Goal: Information Seeking & Learning: Learn about a topic

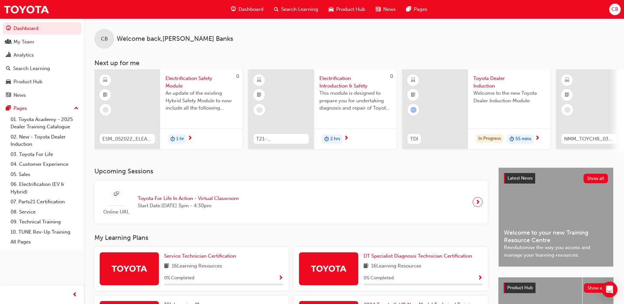
scroll to position [33, 0]
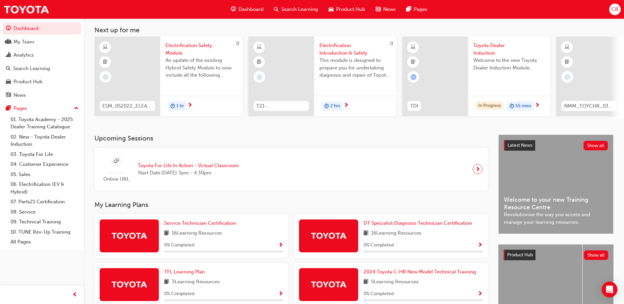
click at [471, 84] on div "Toyota Dealer Induction Welcome to the new Toyota Dealer Induction Module." at bounding box center [509, 62] width 82 height 52
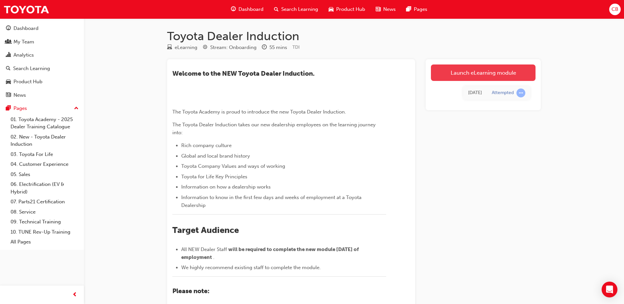
click at [468, 75] on link "Launch eLearning module" at bounding box center [483, 72] width 105 height 16
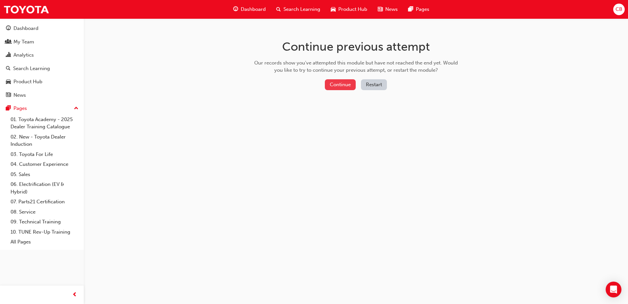
click at [341, 83] on button "Continue" at bounding box center [340, 84] width 31 height 11
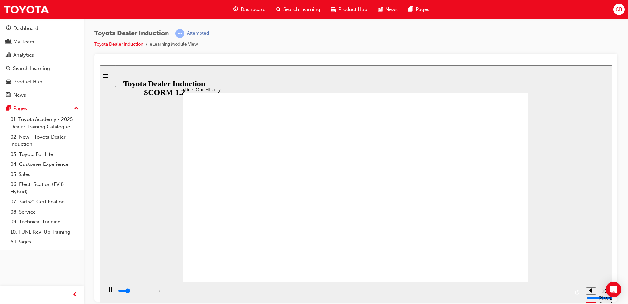
click at [588, 175] on div "slide: Our History Group 1 Freeform 3 Freeform 1 Freeform 2 Freeform 4 Rectangl…" at bounding box center [356, 183] width 513 height 237
type input "6500"
type input "9"
type input "6500"
type input "10"
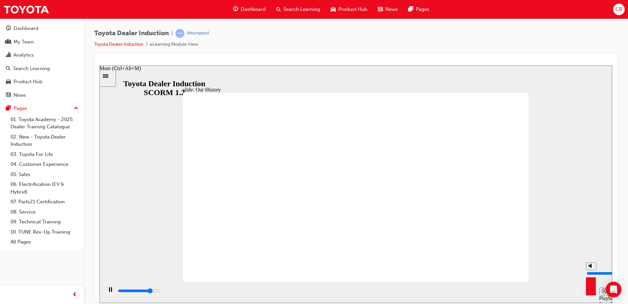
type input "6700"
drag, startPoint x: 590, startPoint y: 267, endPoint x: 591, endPoint y: 259, distance: 7.6
type input "10"
click at [591, 270] on input "volume" at bounding box center [608, 272] width 42 height 5
click at [561, 173] on div "slide: Our History Group 1 Freeform 3 Freeform 1 Freeform 2 Freeform 4 Rectangl…" at bounding box center [356, 183] width 513 height 237
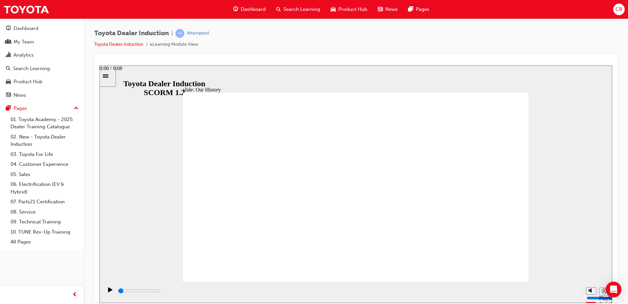
drag, startPoint x: 568, startPoint y: 291, endPoint x: 123, endPoint y: 286, distance: 445.1
click at [123, 286] on div "playback controls" at bounding box center [343, 291] width 480 height 21
click at [111, 291] on div "Play (Ctrl+Alt+P)" at bounding box center [110, 292] width 11 height 11
type input "8300"
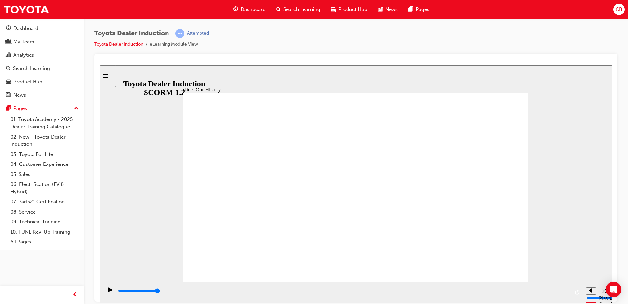
drag, startPoint x: 260, startPoint y: 246, endPoint x: 288, endPoint y: 245, distance: 28.6
drag, startPoint x: 353, startPoint y: 244, endPoint x: 285, endPoint y: 250, distance: 68.9
drag, startPoint x: 261, startPoint y: 243, endPoint x: 322, endPoint y: 240, distance: 60.5
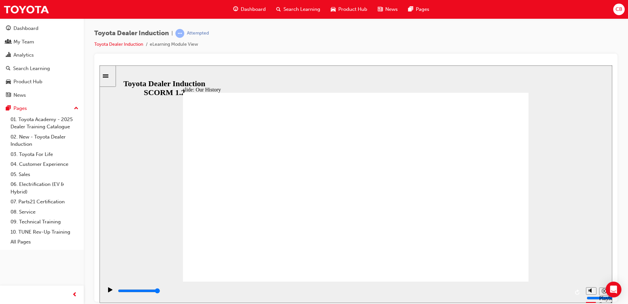
drag, startPoint x: 354, startPoint y: 243, endPoint x: 254, endPoint y: 245, distance: 99.9
type input "2"
drag, startPoint x: 262, startPoint y: 242, endPoint x: 331, endPoint y: 242, distance: 69.0
drag, startPoint x: 355, startPoint y: 245, endPoint x: 453, endPoint y: 245, distance: 97.9
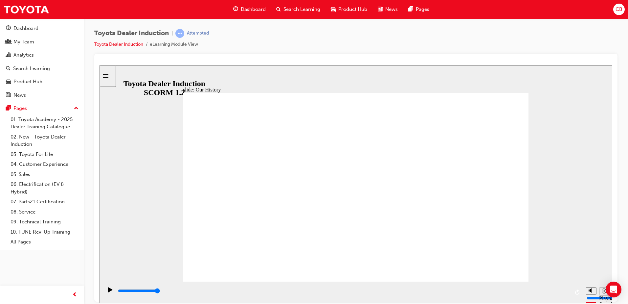
type input "7500"
